Goal: Task Accomplishment & Management: Manage account settings

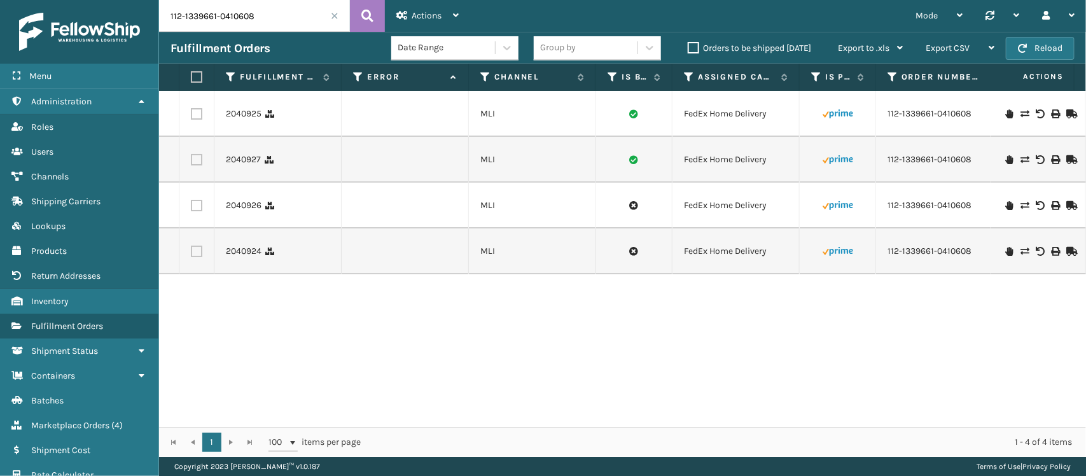
click at [291, 13] on input "112-1339661-0410608" at bounding box center [254, 16] width 191 height 32
paste input "1-9731865-6725864"
type input "111-9731865-6725864"
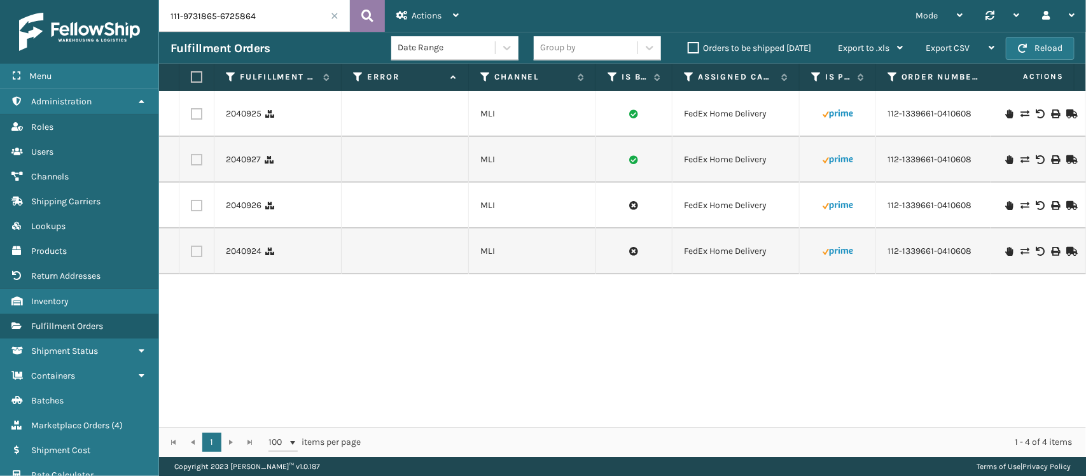
click at [379, 11] on button at bounding box center [367, 16] width 35 height 32
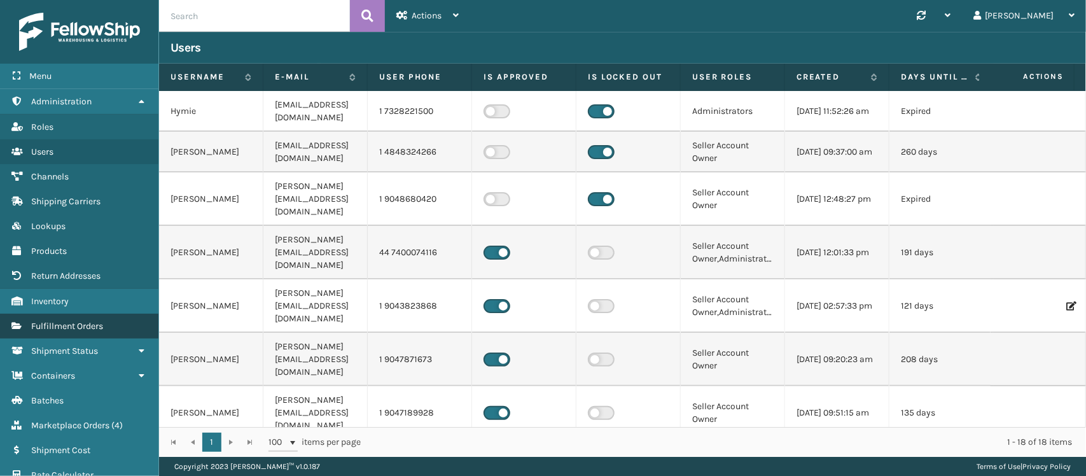
click at [110, 325] on link "Fulfillment Orders" at bounding box center [79, 326] width 158 height 25
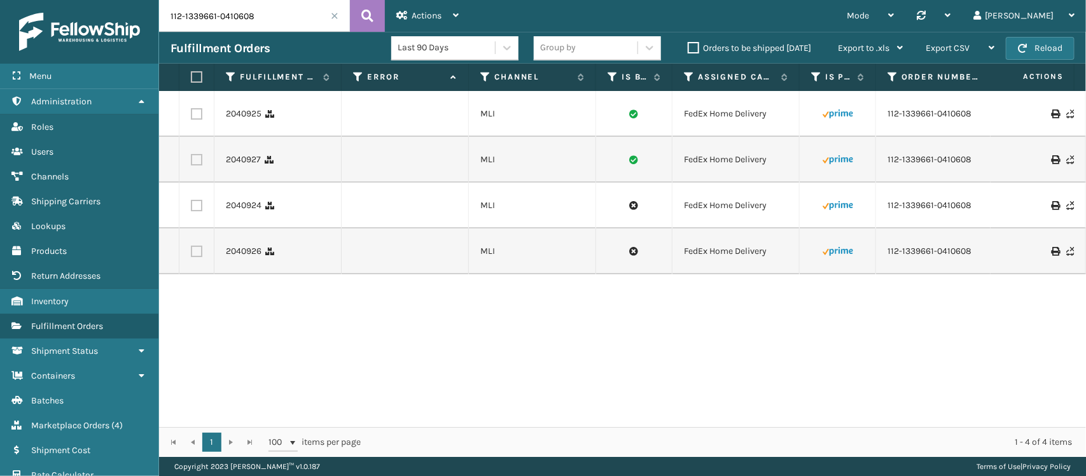
click at [277, 17] on input "112-1339661-0410608" at bounding box center [254, 16] width 191 height 32
paste input "1-9731865-6725864"
click at [361, 11] on icon at bounding box center [367, 15] width 12 height 19
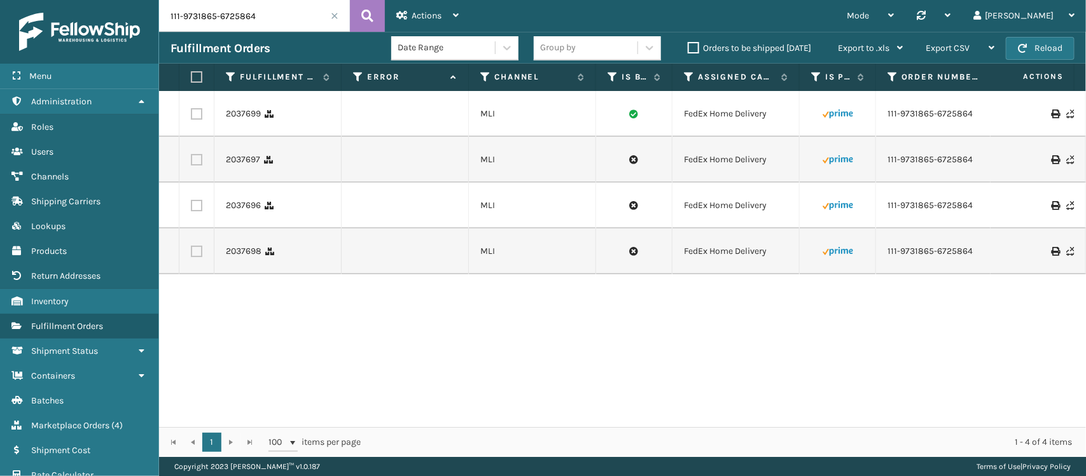
scroll to position [0, 800]
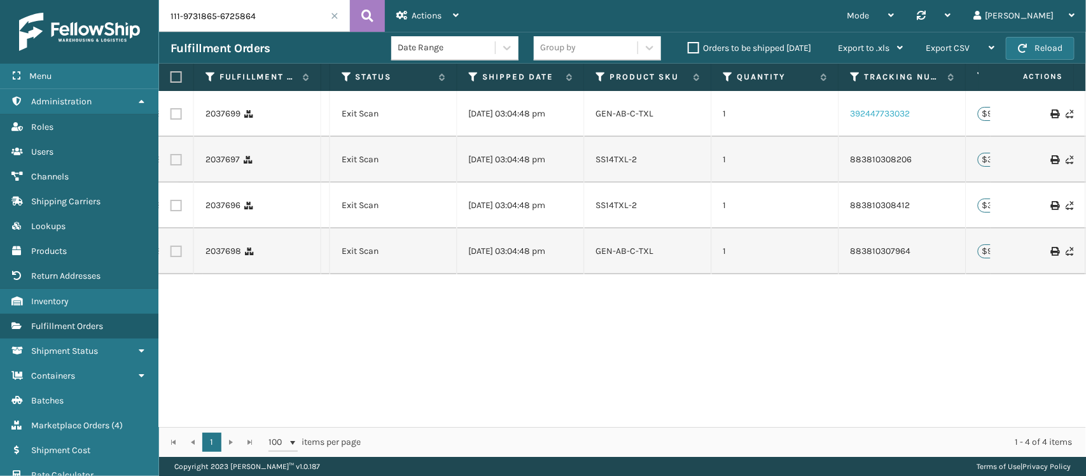
click at [865, 112] on link "392447733032" at bounding box center [881, 113] width 60 height 11
click at [877, 151] on td "883810308206" at bounding box center [902, 160] width 127 height 46
click at [875, 162] on link "883810308206" at bounding box center [882, 159] width 62 height 11
click at [879, 202] on link "883810308412" at bounding box center [881, 205] width 60 height 11
click at [867, 246] on link "883810307964" at bounding box center [881, 251] width 60 height 11
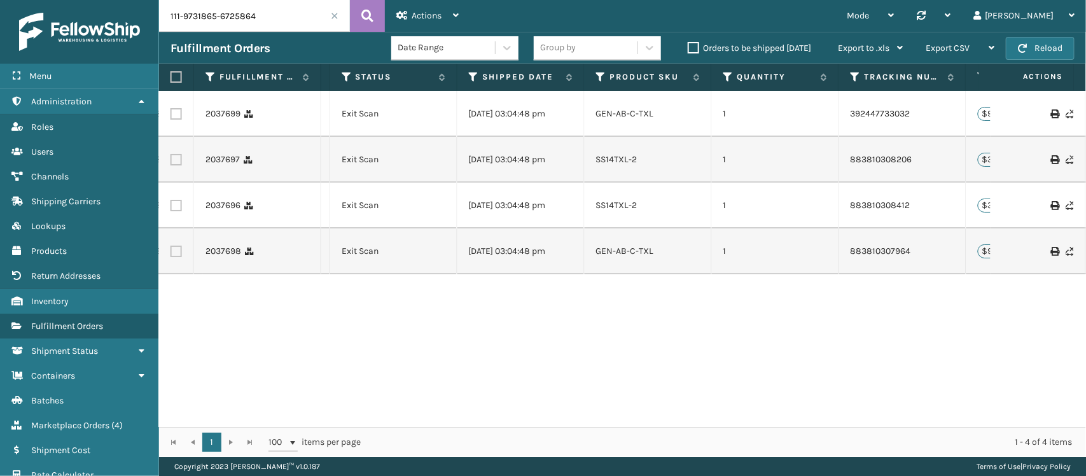
click at [283, 20] on input "111-9731865-6725864" at bounding box center [254, 16] width 191 height 32
paste input "SS44126"
type input "SS44126"
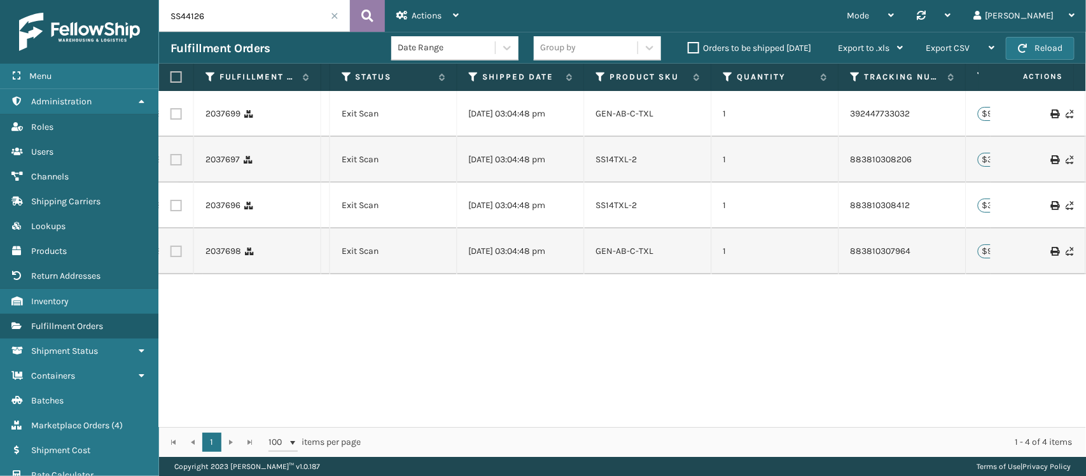
click at [368, 15] on icon at bounding box center [367, 15] width 12 height 19
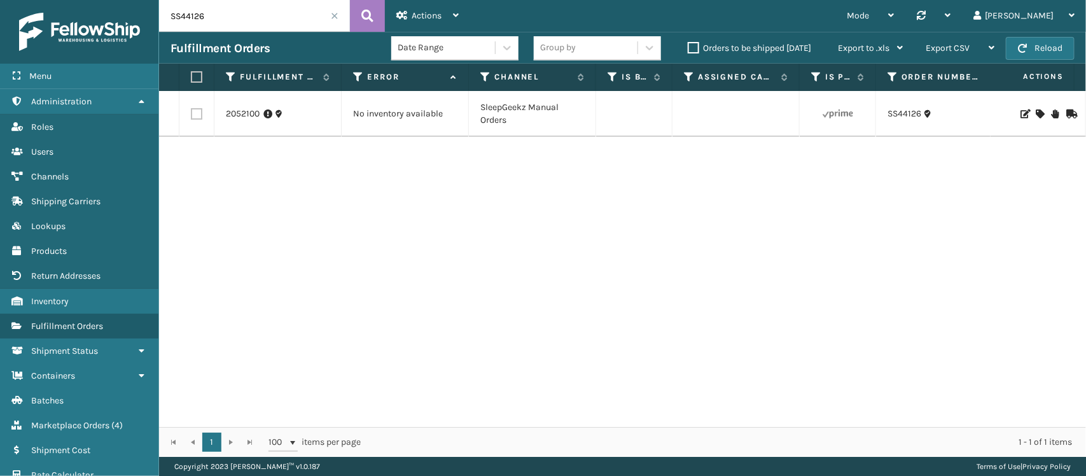
click at [1021, 113] on icon at bounding box center [1025, 113] width 8 height 9
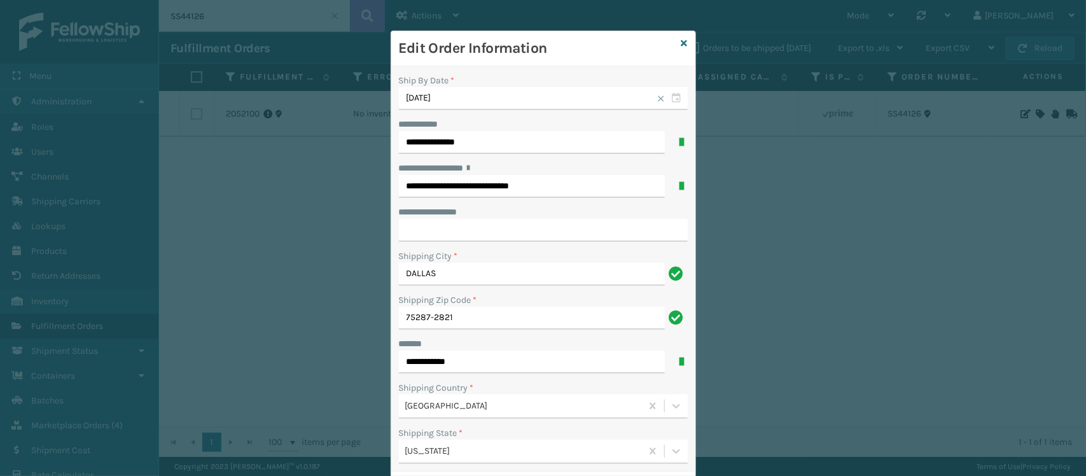
drag, startPoint x: 987, startPoint y: 306, endPoint x: 972, endPoint y: 304, distance: 16.0
click at [987, 306] on div "**********" at bounding box center [543, 238] width 1086 height 476
click at [459, 182] on input "**********" at bounding box center [532, 186] width 266 height 23
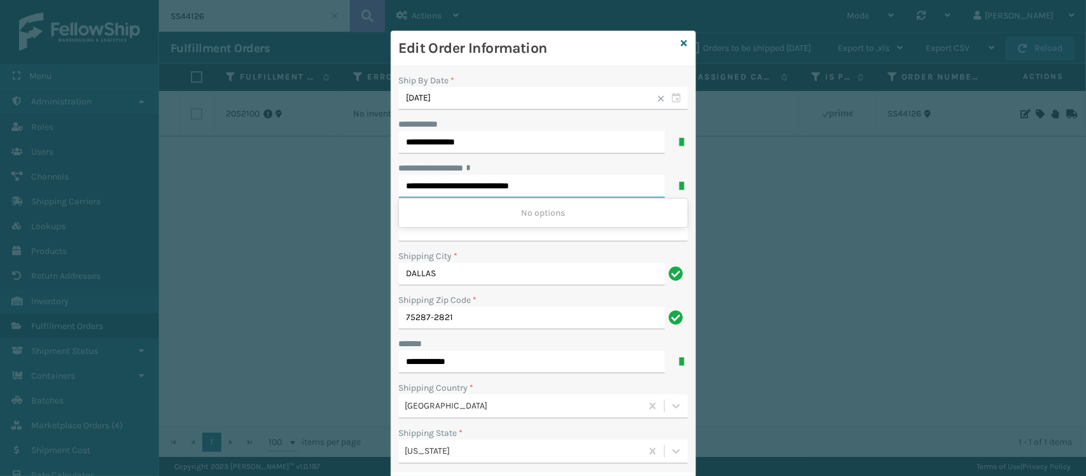
paste input "text"
type input "**********"
click at [464, 237] on input "**********" at bounding box center [543, 230] width 289 height 23
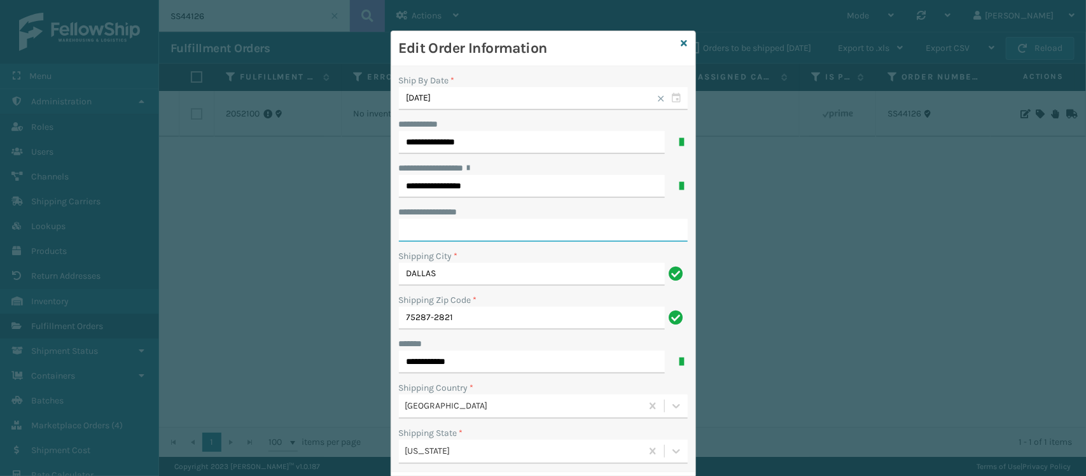
paste input "********"
type input "********"
click at [857, 286] on div "**********" at bounding box center [543, 238] width 1086 height 476
click at [415, 270] on input "DALLAS" at bounding box center [532, 274] width 266 height 23
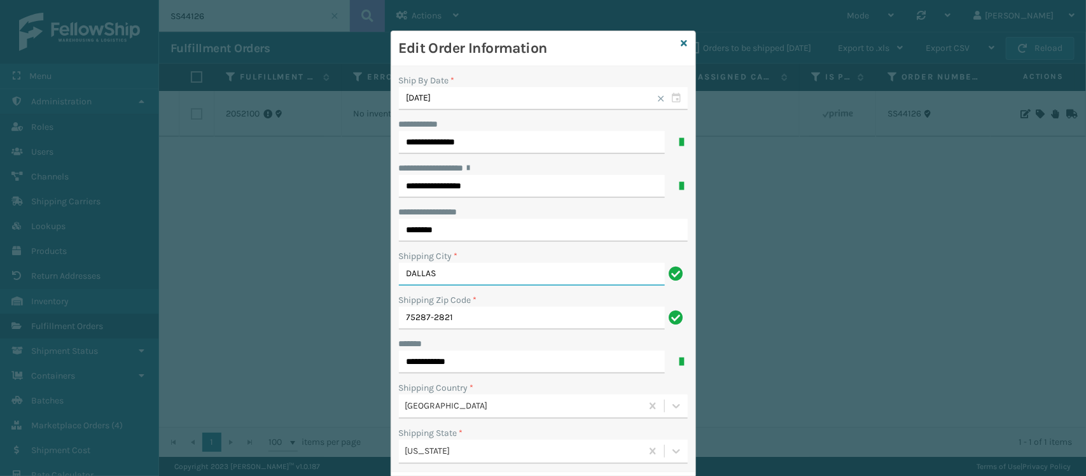
paste input "[PERSON_NAME]"
type input "[PERSON_NAME]"
click at [844, 317] on div "**********" at bounding box center [543, 238] width 1086 height 476
click at [412, 319] on input "75287-2821" at bounding box center [532, 318] width 266 height 23
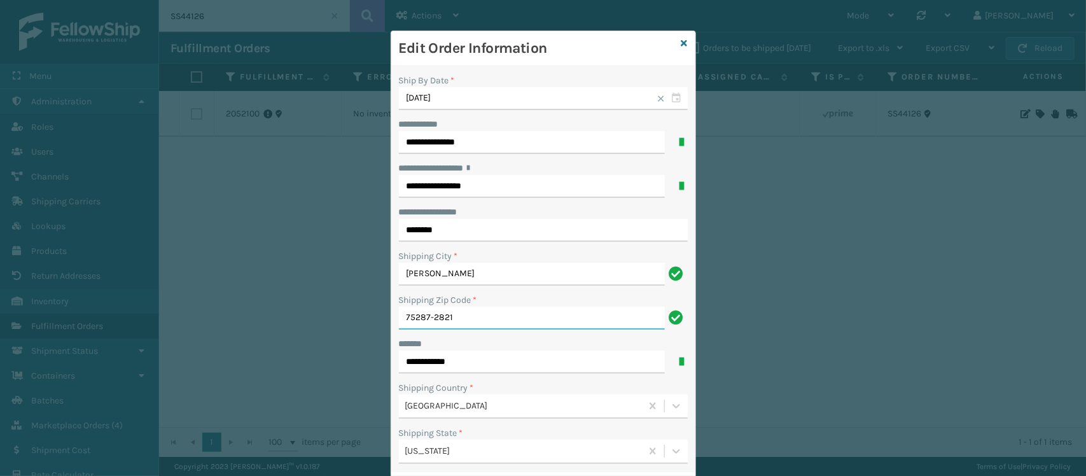
click at [412, 319] on input "75287-2821" at bounding box center [532, 318] width 266 height 23
paste input "013"
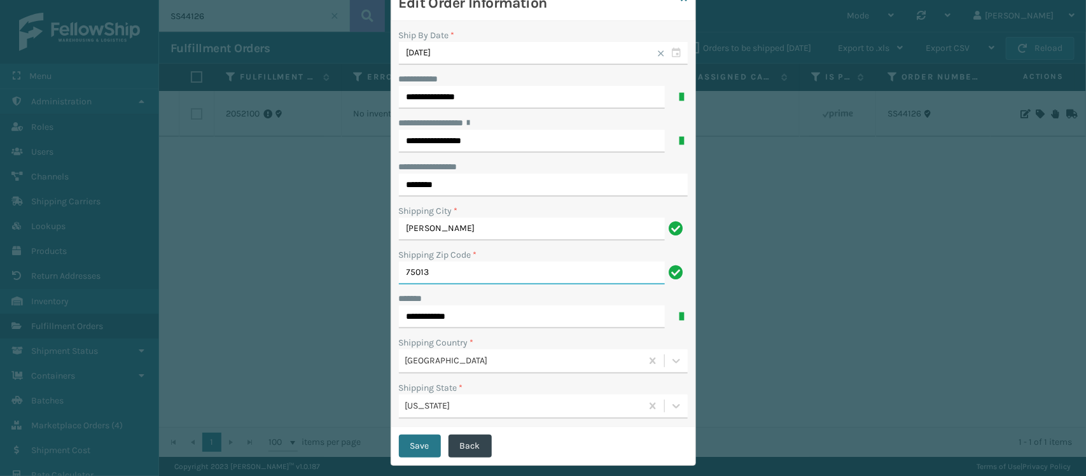
scroll to position [65, 0]
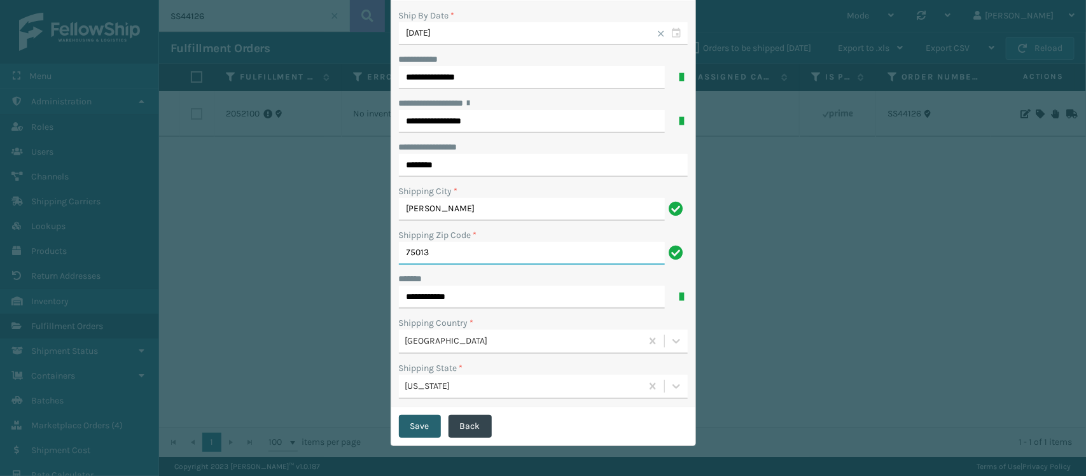
type input "75013"
click at [406, 421] on button "Save" at bounding box center [420, 426] width 42 height 23
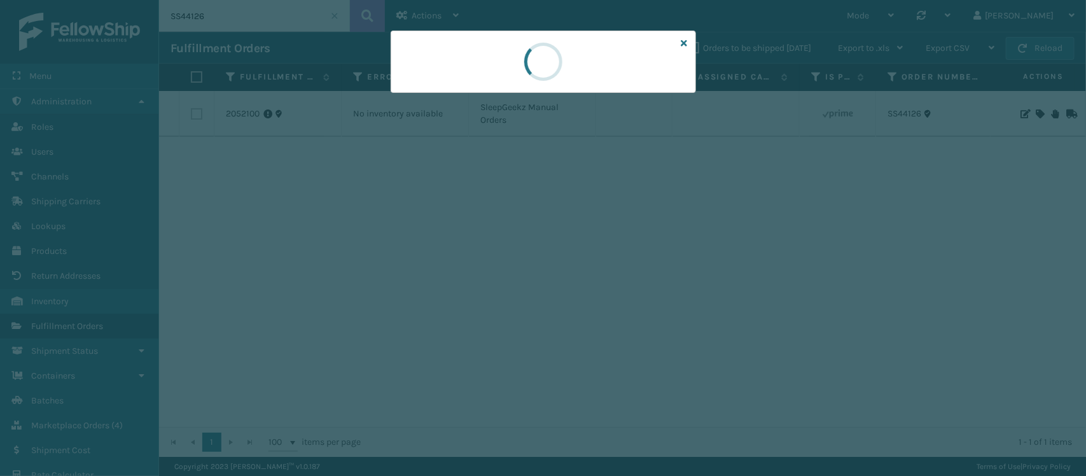
scroll to position [0, 0]
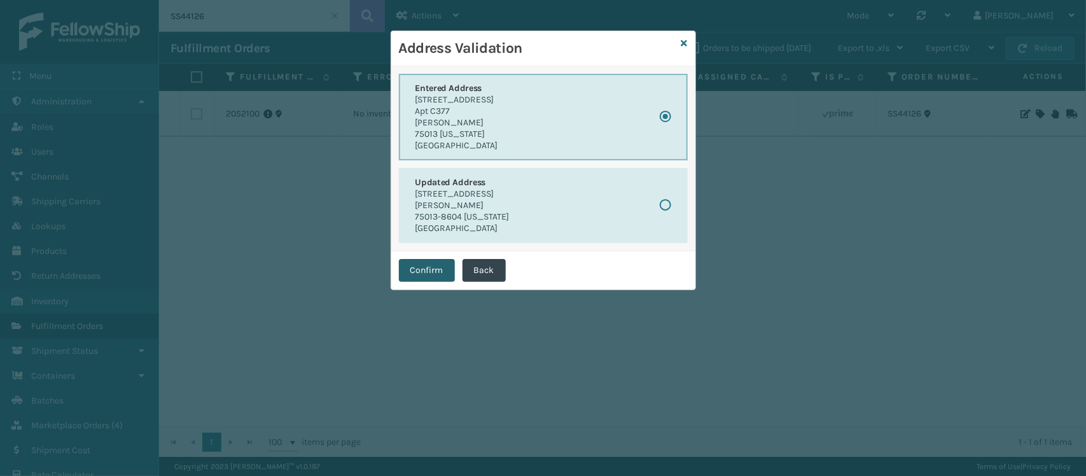
click at [436, 272] on button "Confirm" at bounding box center [427, 270] width 56 height 23
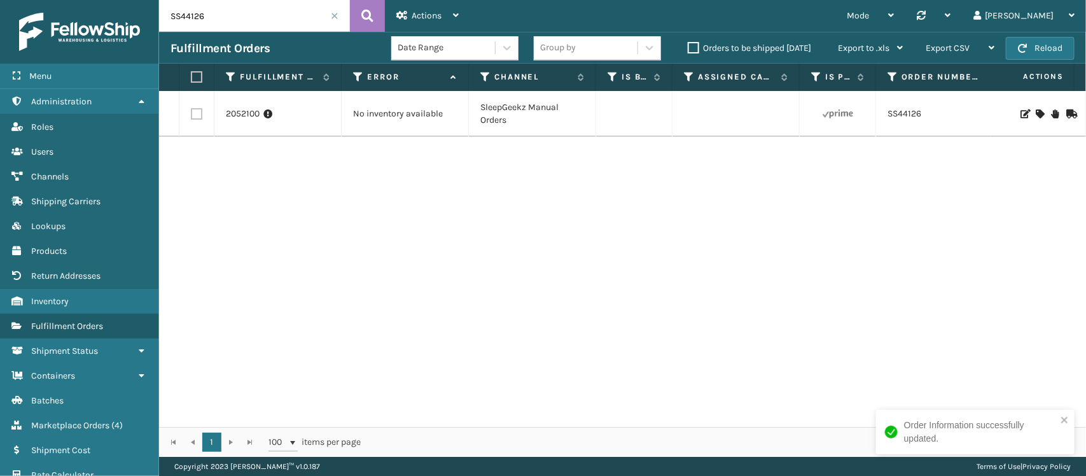
scroll to position [0, 800]
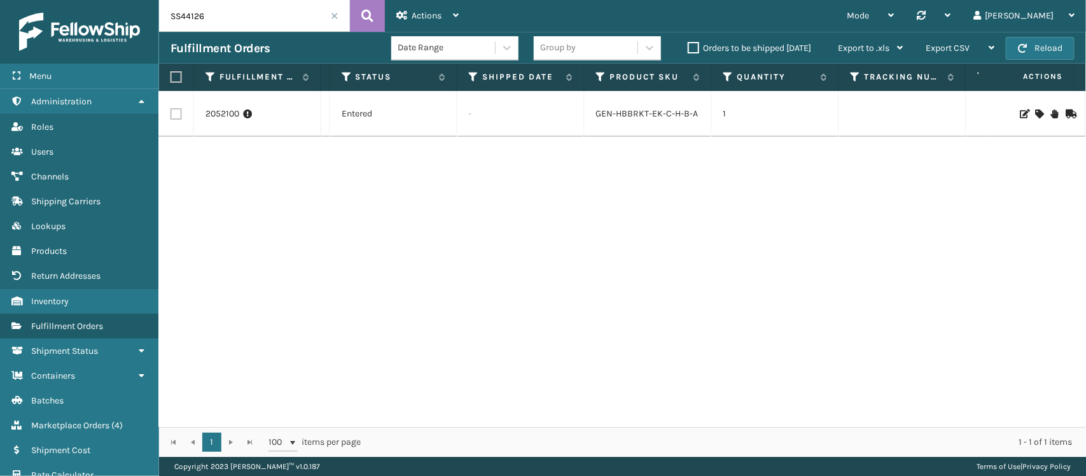
click at [1036, 111] on icon at bounding box center [1040, 113] width 8 height 9
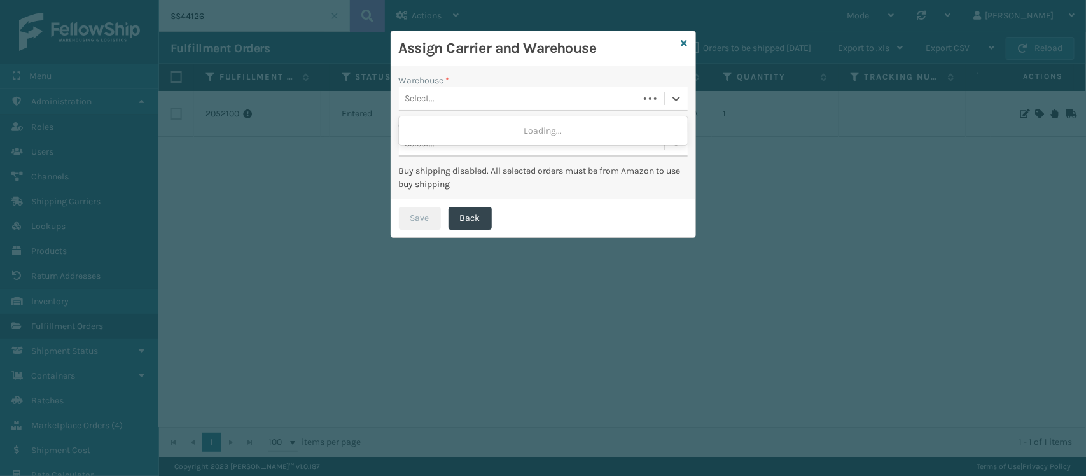
click at [472, 103] on div "Select..." at bounding box center [519, 98] width 240 height 21
click at [456, 145] on div "SleepGeekz Warehouse" at bounding box center [543, 155] width 289 height 24
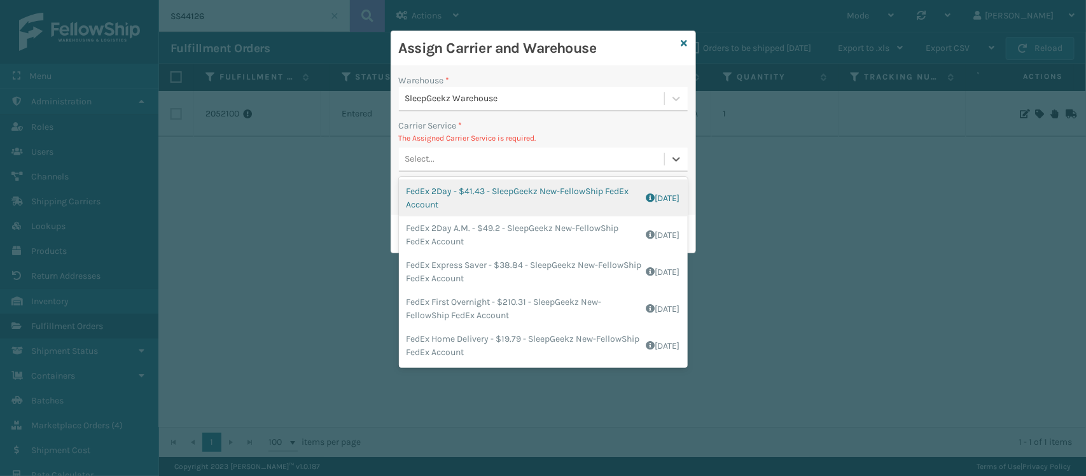
click at [460, 166] on div "Select..." at bounding box center [531, 159] width 265 height 21
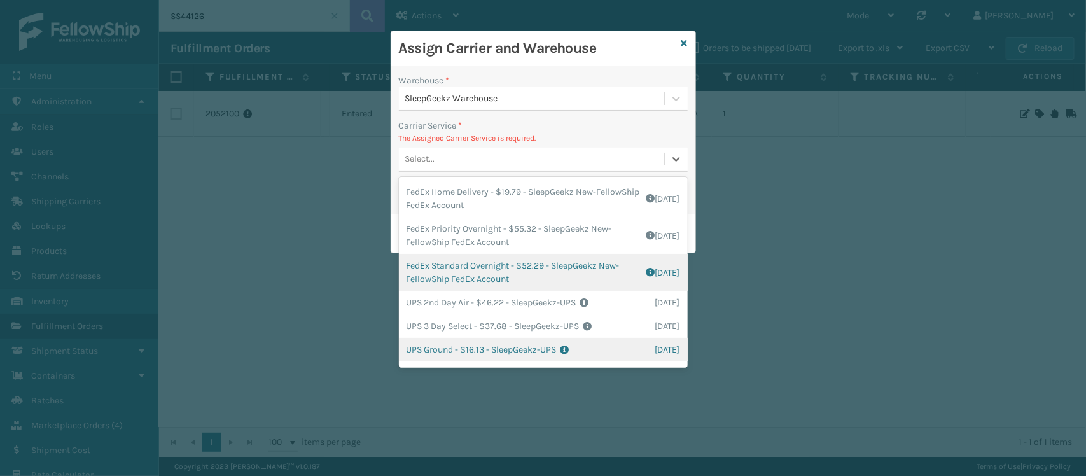
scroll to position [227, 0]
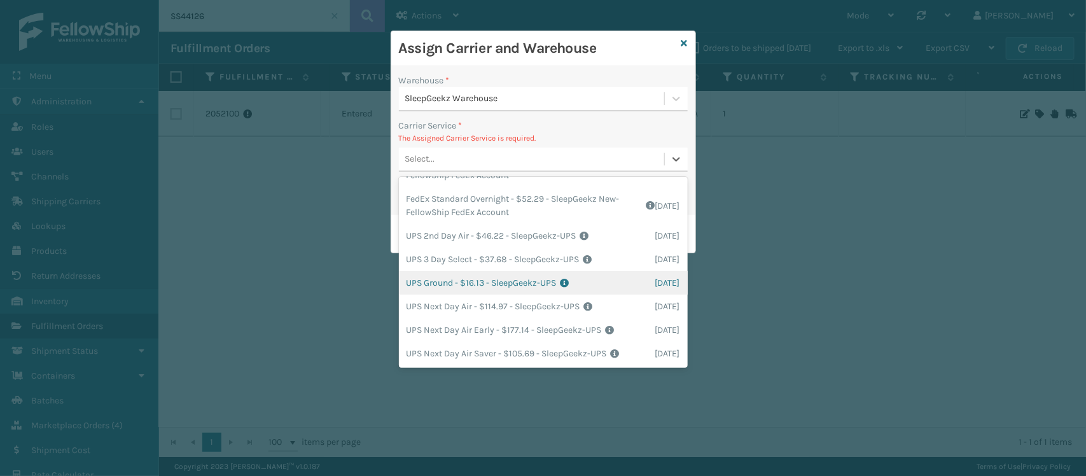
click at [456, 272] on div "UPS Ground - $16.13 - SleepGeekz-UPS Shipping Cost $16.13 Surplus Cost $0 Total…" at bounding box center [543, 283] width 289 height 24
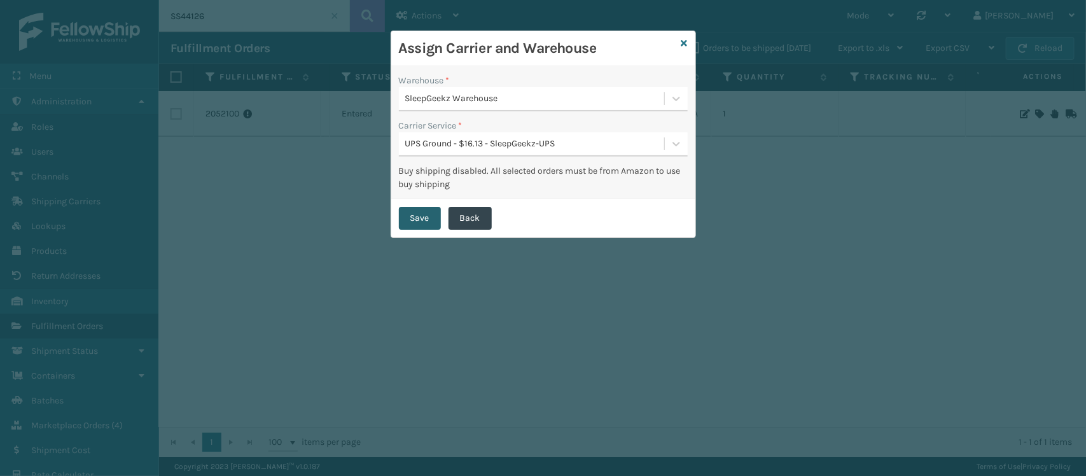
click at [421, 215] on button "Save" at bounding box center [420, 218] width 42 height 23
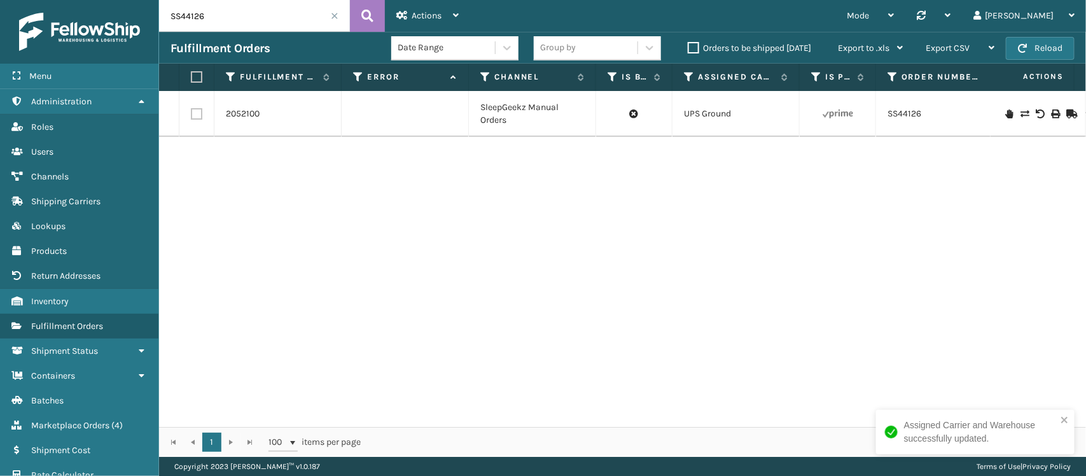
click at [842, 274] on div "2052100 SleepGeekz Manual Orders UPS Ground SS44126 SleepGeekz Warehouse Assign…" at bounding box center [622, 259] width 927 height 336
click at [232, 13] on input "SS44126" at bounding box center [254, 16] width 191 height 32
paste input "SS44026"
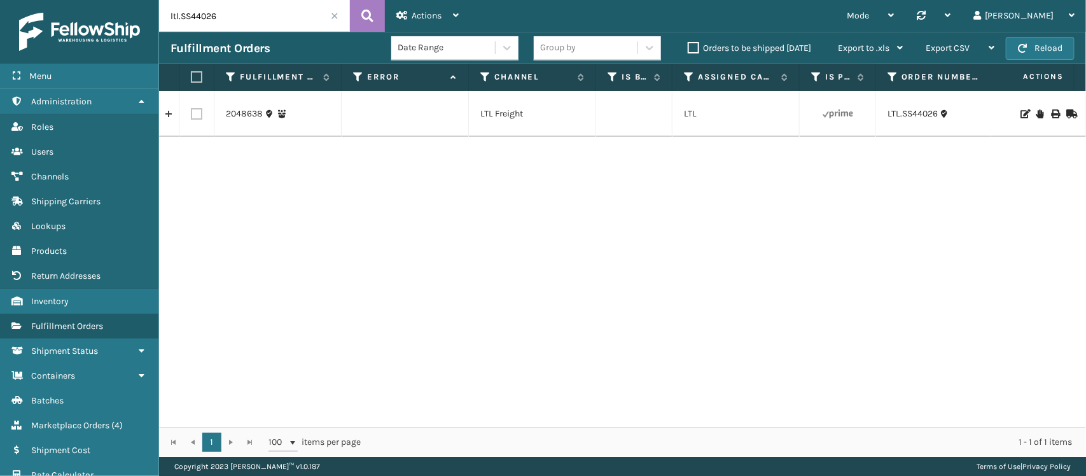
drag, startPoint x: 232, startPoint y: 13, endPoint x: 71, endPoint y: 20, distance: 161.1
click at [71, 0] on div "Menu Administration Roles Users Channels Shipping Carriers Lookups Products Ret…" at bounding box center [543, 0] width 1086 height 0
click at [1036, 110] on icon at bounding box center [1040, 113] width 8 height 9
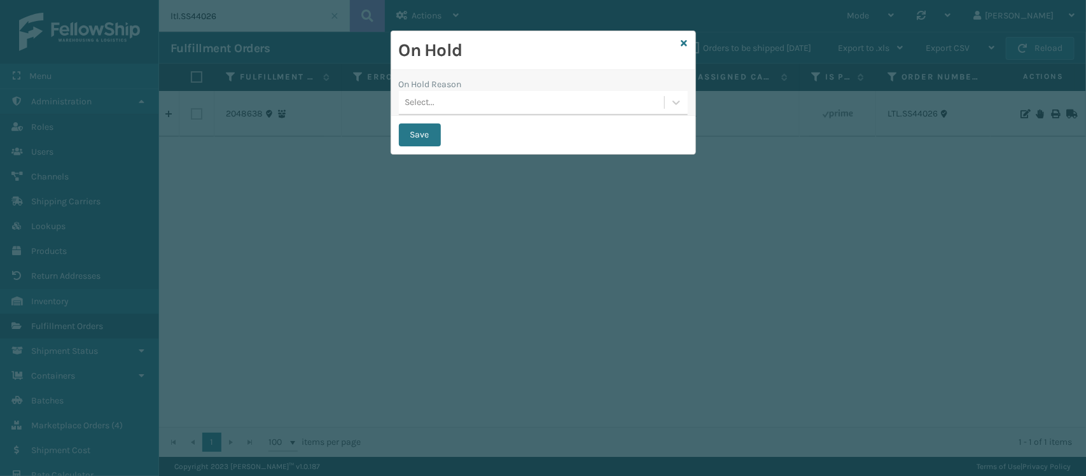
click at [456, 97] on div "Select..." at bounding box center [531, 102] width 265 height 21
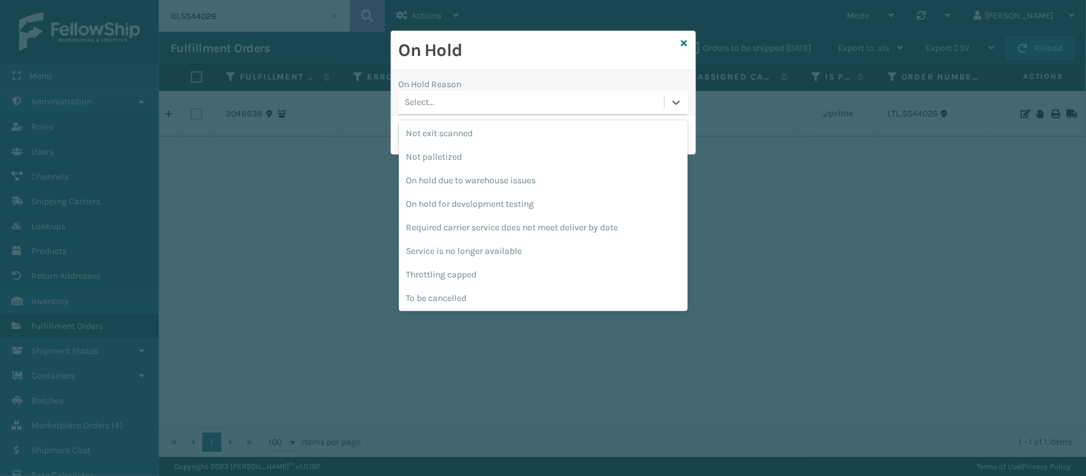
scroll to position [355, 0]
click at [466, 300] on div "To be cancelled" at bounding box center [543, 298] width 289 height 24
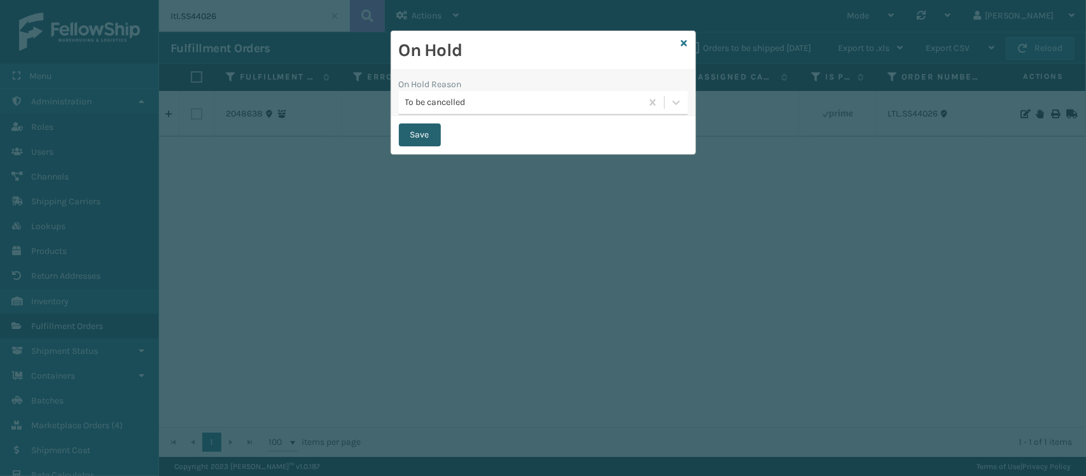
click at [424, 134] on button "Save" at bounding box center [420, 134] width 42 height 23
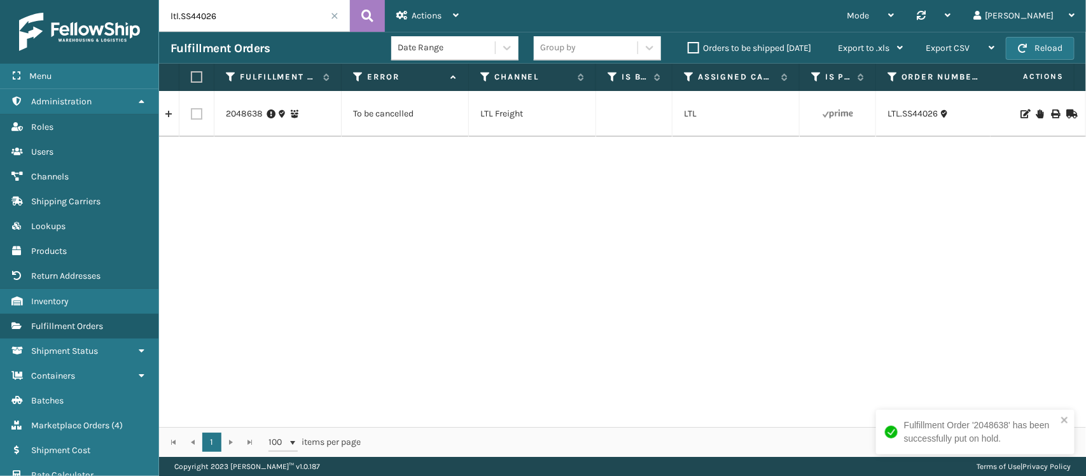
drag, startPoint x: 217, startPoint y: 11, endPoint x: 183, endPoint y: 15, distance: 34.5
click at [183, 15] on input "ltl.SS44026" at bounding box center [254, 16] width 191 height 32
paste input "48"
drag, startPoint x: 179, startPoint y: 19, endPoint x: 125, endPoint y: 18, distance: 54.1
click at [125, 0] on div "Menu Administration Roles Users Channels Shipping Carriers Lookups Products Ret…" at bounding box center [543, 0] width 1086 height 0
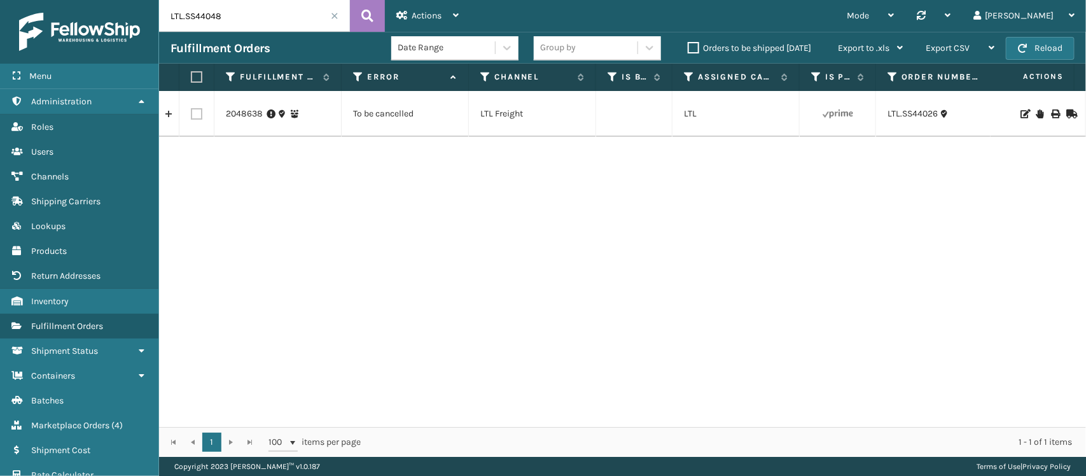
drag, startPoint x: 256, startPoint y: 10, endPoint x: 116, endPoint y: 20, distance: 140.3
click at [116, 0] on div "Menu Administration Roles Users Channels Shipping Carriers Lookups Products Ret…" at bounding box center [543, 0] width 1086 height 0
type input "LTL.SS44048"
click at [363, 8] on icon at bounding box center [367, 15] width 12 height 19
click at [1036, 109] on icon at bounding box center [1040, 113] width 8 height 9
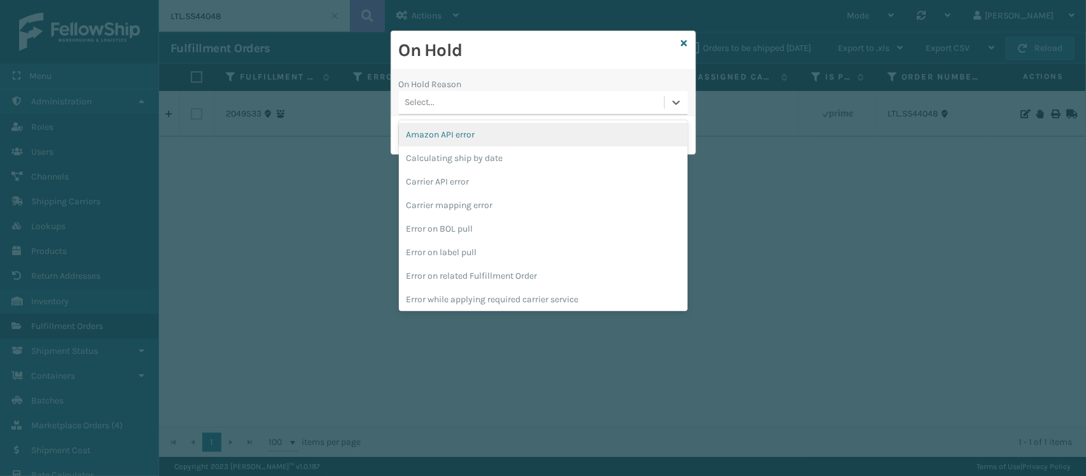
click at [525, 108] on div "Select..." at bounding box center [531, 102] width 265 height 21
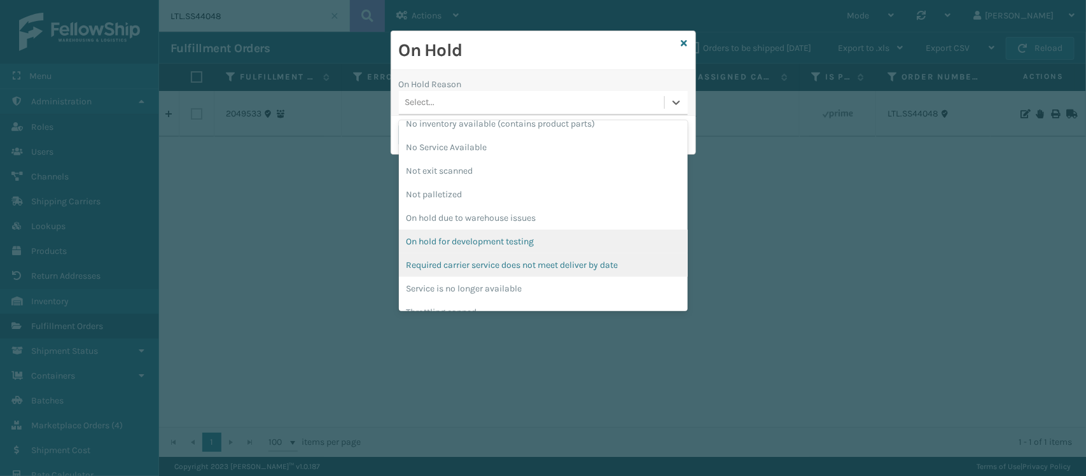
scroll to position [354, 0]
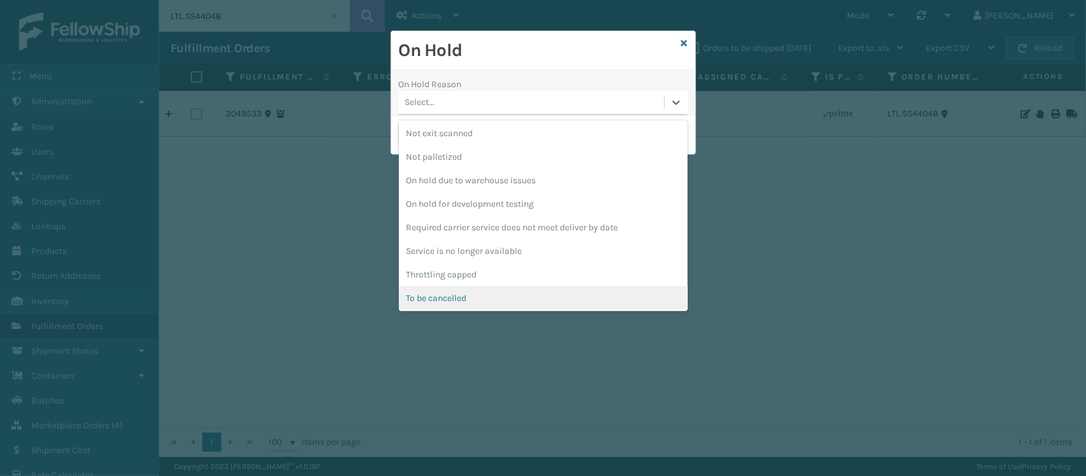
click at [477, 300] on div "To be cancelled" at bounding box center [543, 298] width 289 height 24
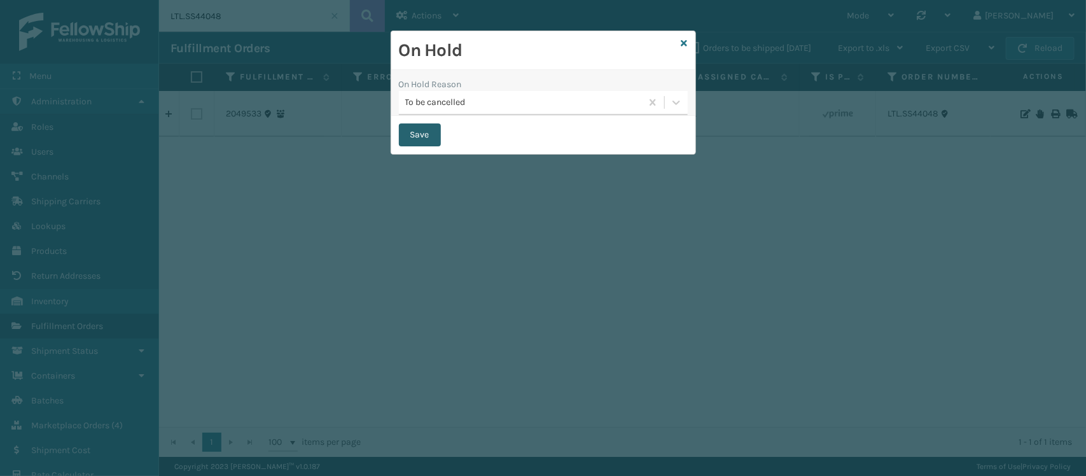
click at [425, 126] on button "Save" at bounding box center [420, 134] width 42 height 23
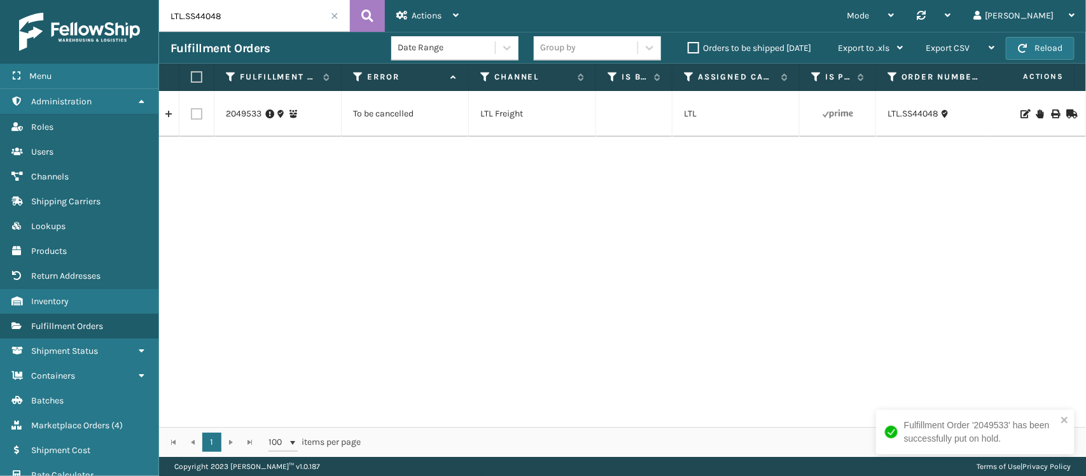
click at [332, 13] on span at bounding box center [335, 16] width 8 height 8
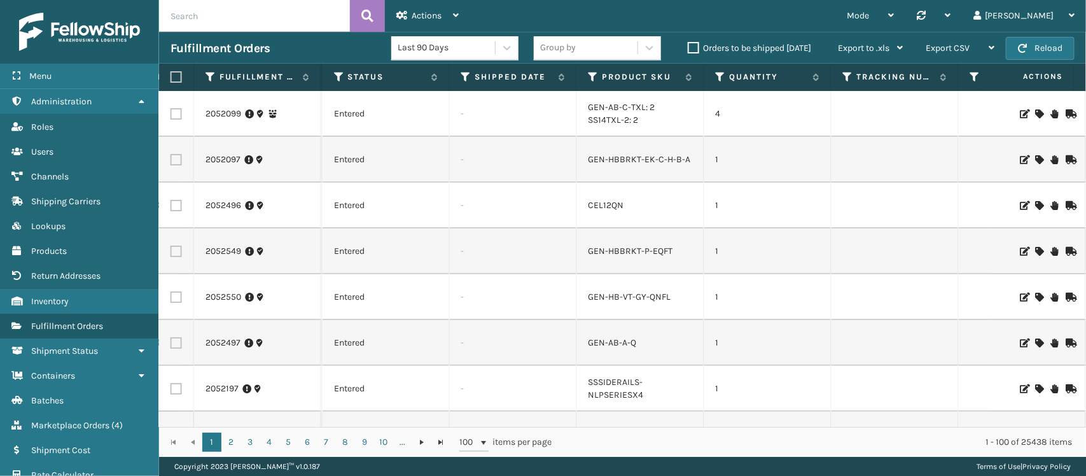
scroll to position [0, 905]
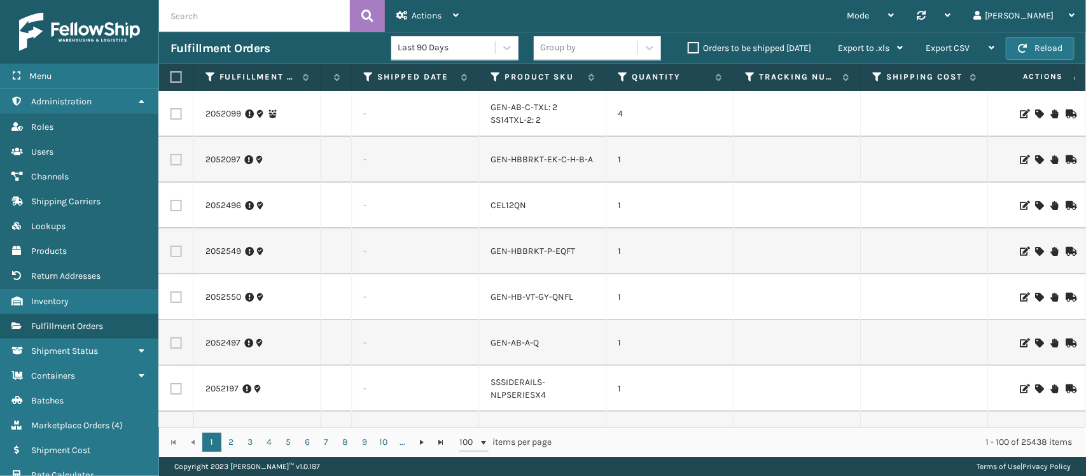
click at [172, 159] on label at bounding box center [176, 159] width 11 height 11
click at [171, 159] on input "checkbox" at bounding box center [171, 158] width 1 height 8
checkbox input "true"
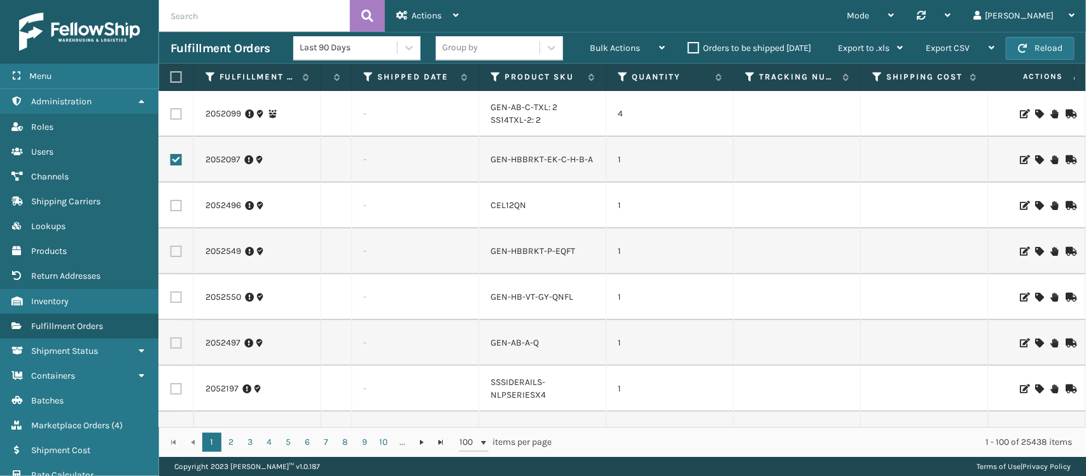
click at [179, 255] on label at bounding box center [176, 251] width 11 height 11
click at [171, 254] on input "checkbox" at bounding box center [171, 250] width 1 height 8
checkbox input "true"
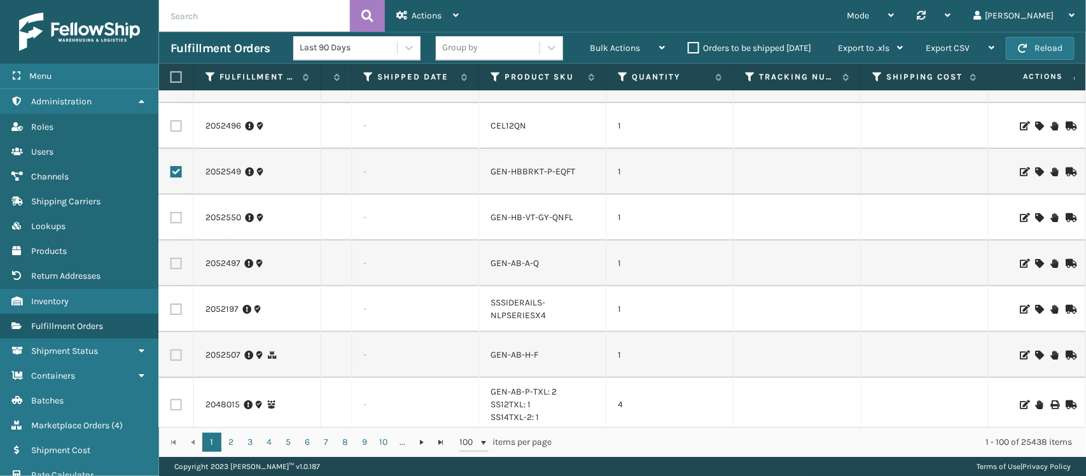
click at [176, 305] on label at bounding box center [176, 308] width 11 height 11
click at [171, 305] on input "checkbox" at bounding box center [171, 307] width 1 height 8
checkbox input "true"
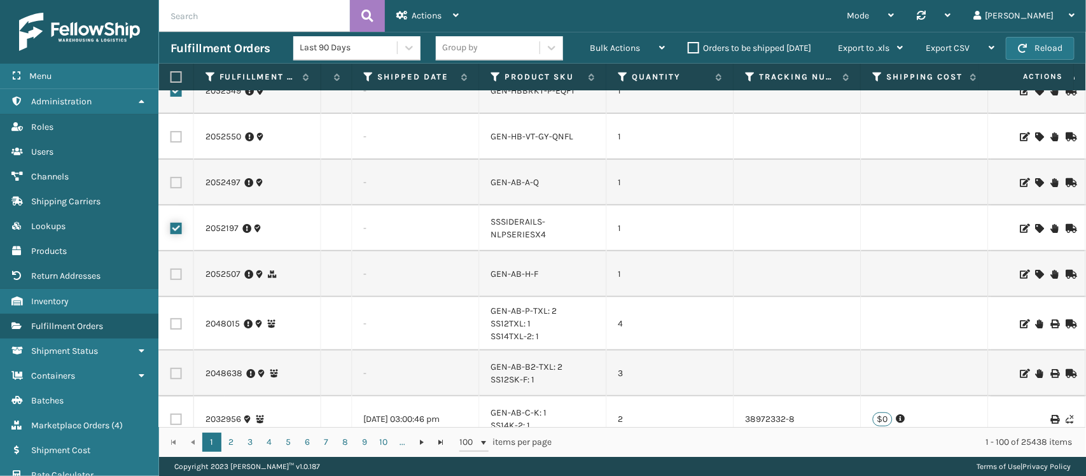
scroll to position [239, 905]
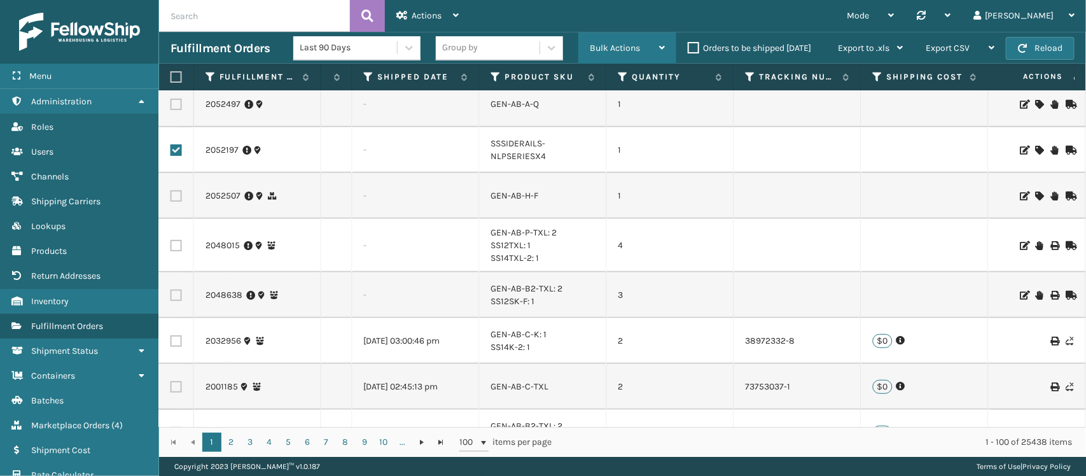
click at [598, 46] on span "Bulk Actions" at bounding box center [615, 48] width 50 height 11
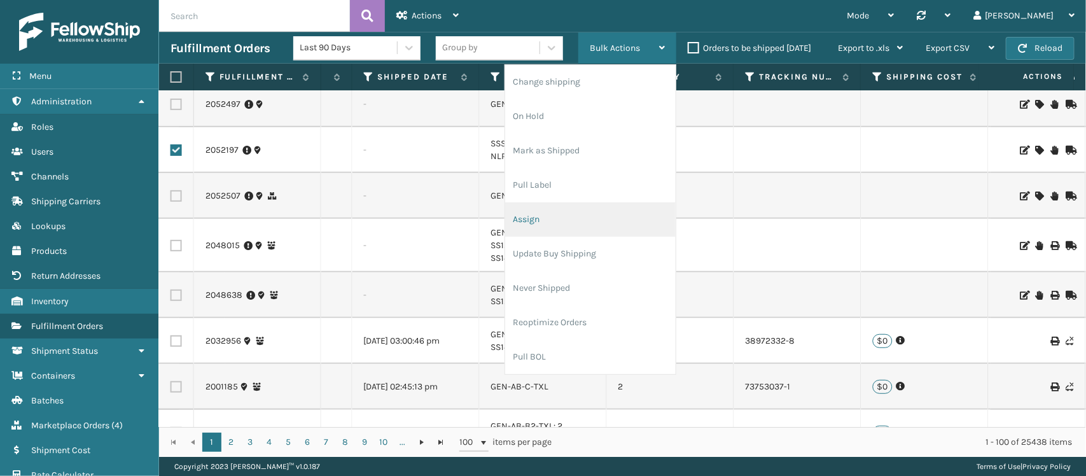
click at [549, 216] on li "Assign" at bounding box center [590, 219] width 171 height 34
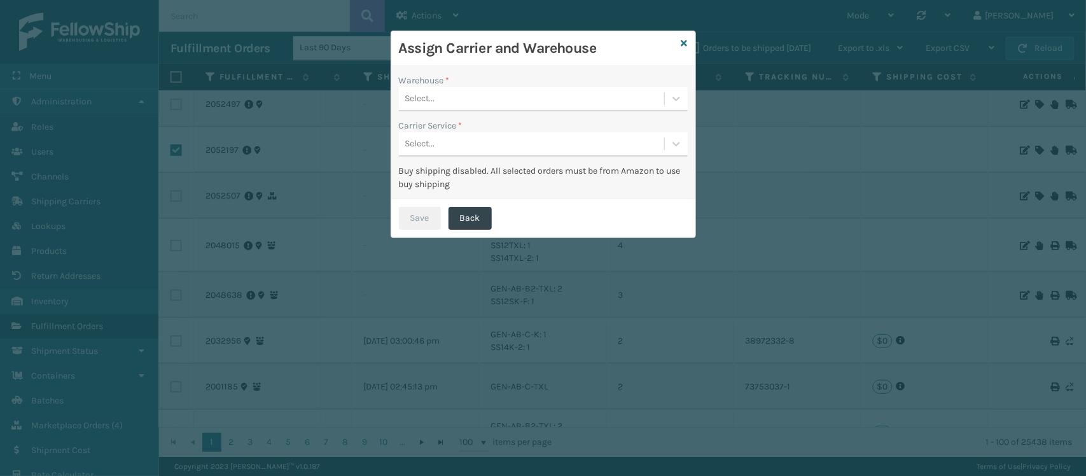
click at [494, 94] on div "Select..." at bounding box center [531, 98] width 265 height 21
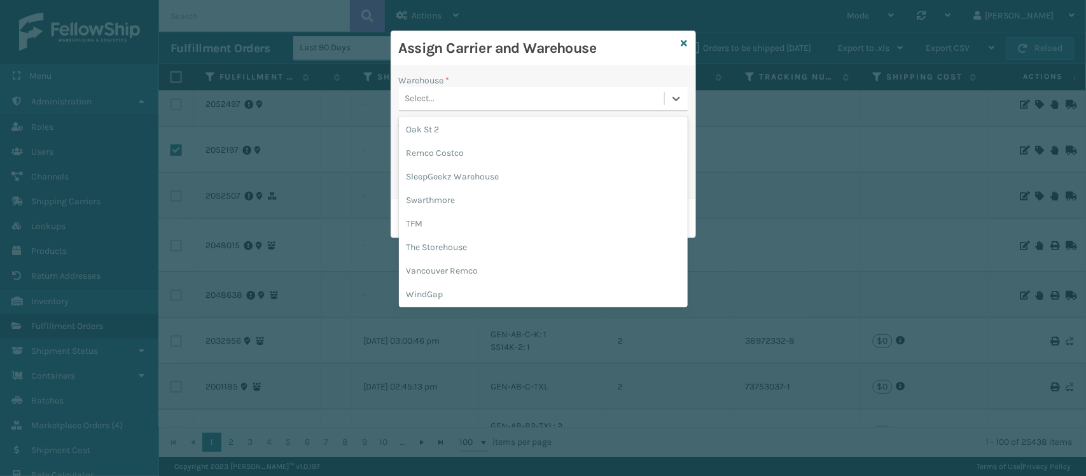
scroll to position [284, 0]
click at [494, 170] on div "SleepGeekz Warehouse" at bounding box center [543, 176] width 289 height 24
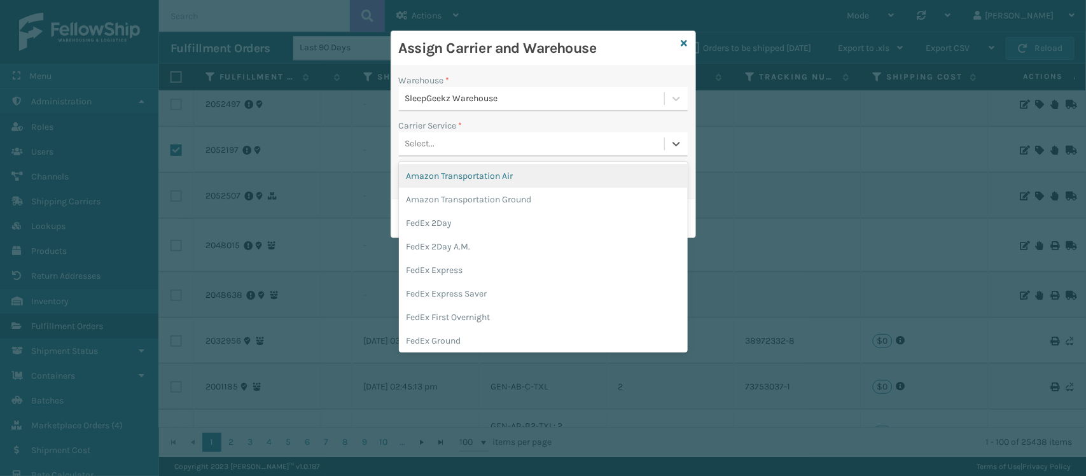
click at [497, 143] on div "Select..." at bounding box center [531, 144] width 265 height 21
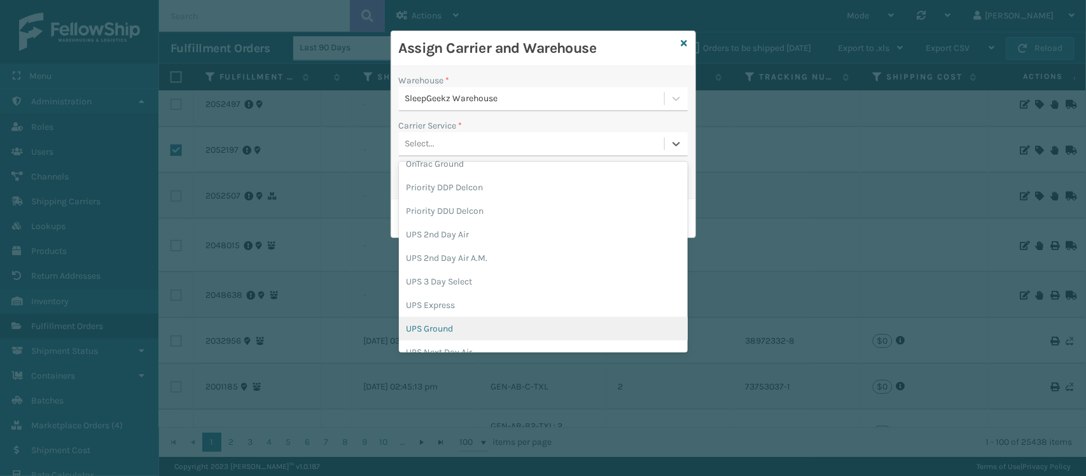
click at [475, 323] on div "UPS Ground" at bounding box center [543, 329] width 289 height 24
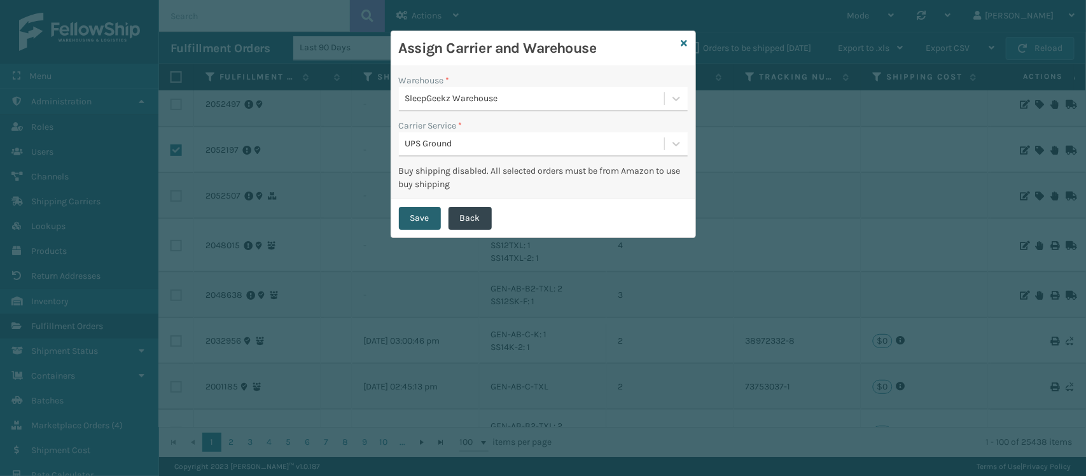
click at [422, 218] on button "Save" at bounding box center [420, 218] width 42 height 23
checkbox input "false"
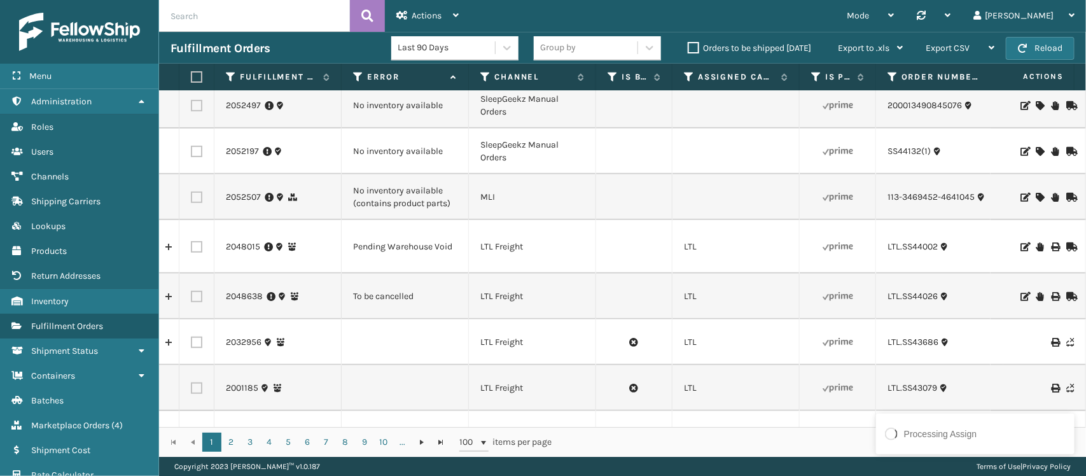
scroll to position [239, 0]
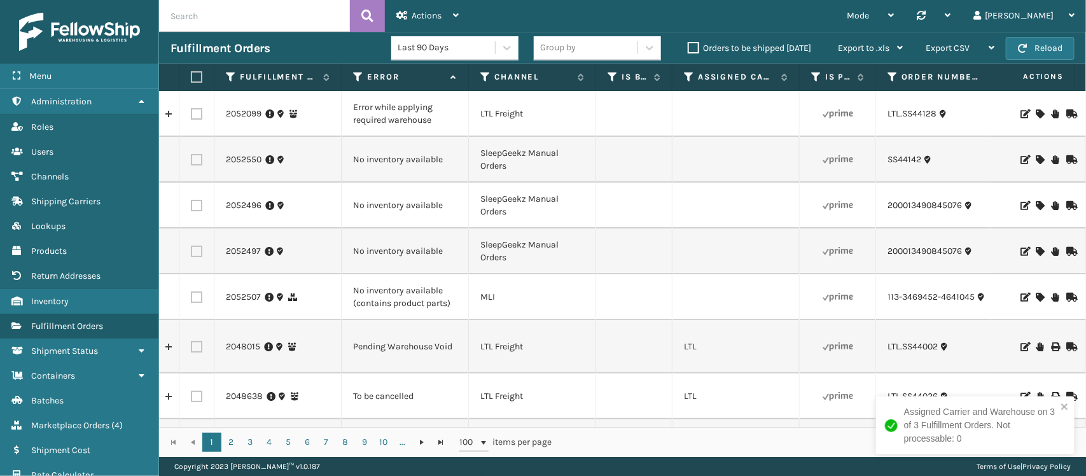
click at [206, 13] on input "text" at bounding box center [254, 16] width 191 height 32
paste input "LTL.SS44048"
type input "LTL.SS44048"
click at [369, 16] on icon at bounding box center [367, 15] width 12 height 19
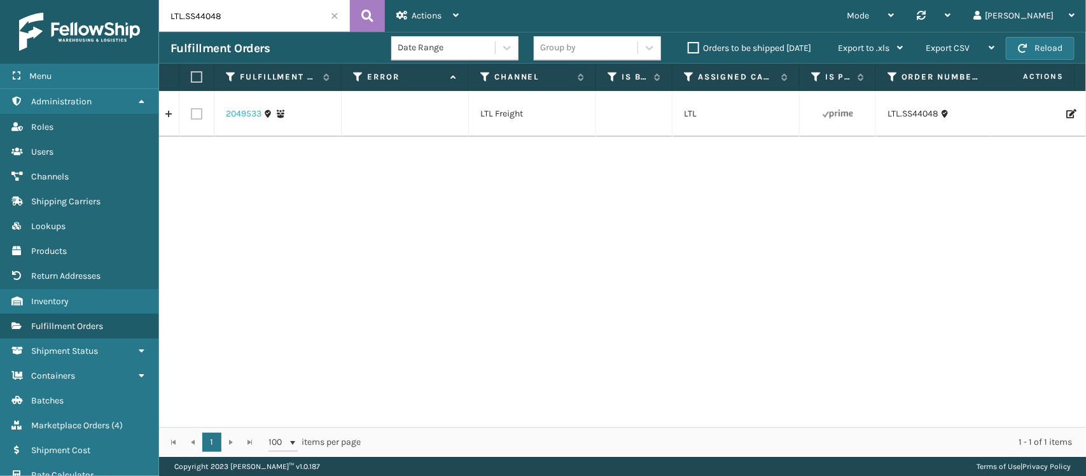
click at [242, 115] on link "2049533" at bounding box center [244, 114] width 36 height 13
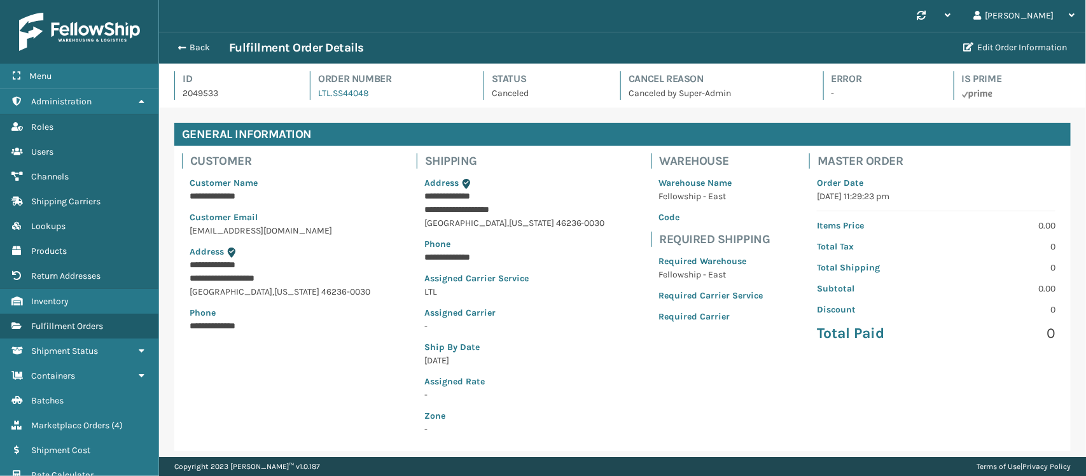
scroll to position [30, 927]
click at [190, 50] on button "Back" at bounding box center [200, 47] width 59 height 11
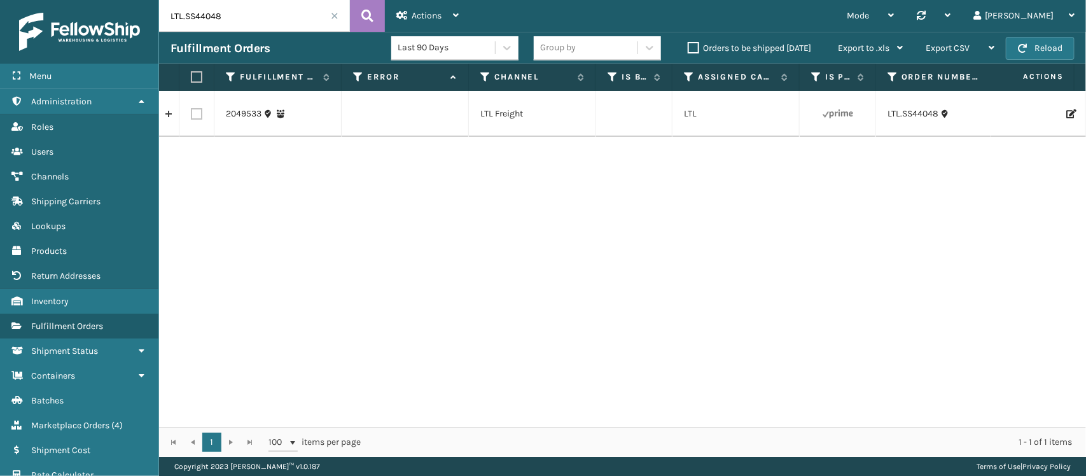
click at [333, 15] on span at bounding box center [335, 16] width 8 height 8
